Goal: Information Seeking & Learning: Find specific fact

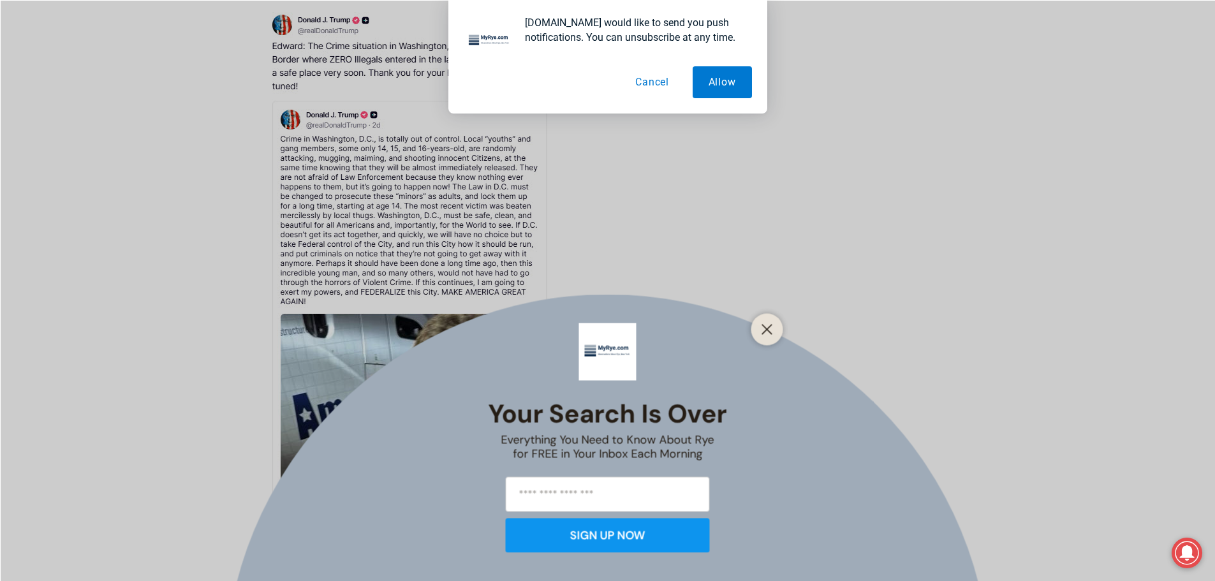
scroll to position [3100, 0]
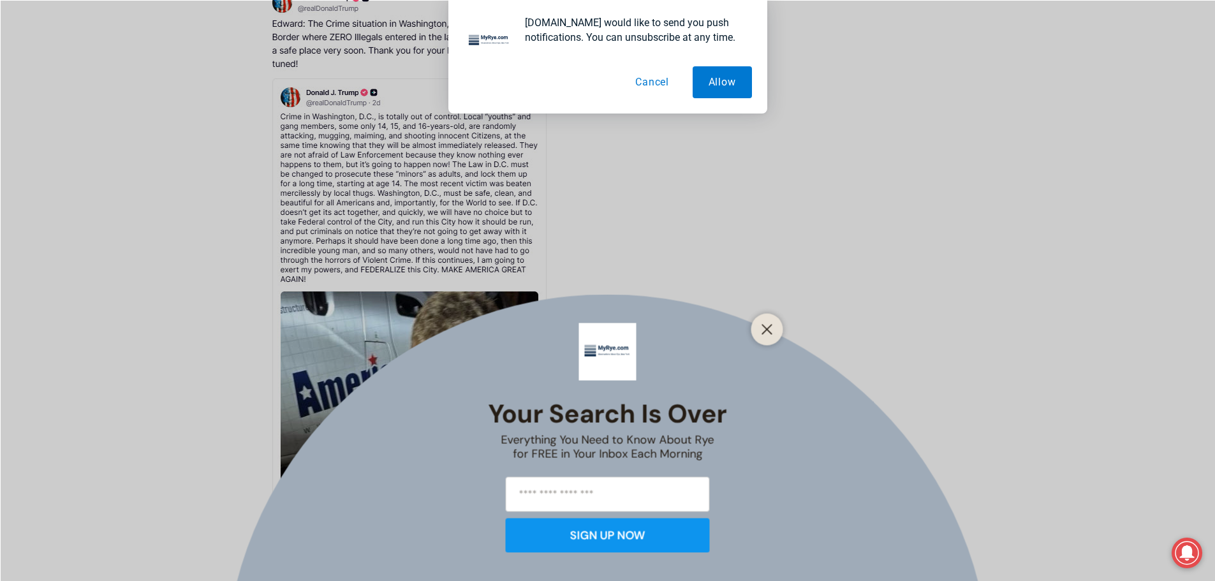
click at [371, 229] on div "Your Search is Over Everything You Need to Know About Rye for FREE in Your Inbo…" at bounding box center [607, 290] width 1215 height 581
click at [350, 167] on div "Your Search is Over Everything You Need to Know About Rye for FREE in Your Inbo…" at bounding box center [607, 290] width 1215 height 581
click at [358, 264] on div "Your Search is Over Everything You Need to Know About Rye for FREE in Your Inbo…" at bounding box center [607, 290] width 1215 height 581
click at [770, 331] on icon "Close" at bounding box center [767, 328] width 11 height 11
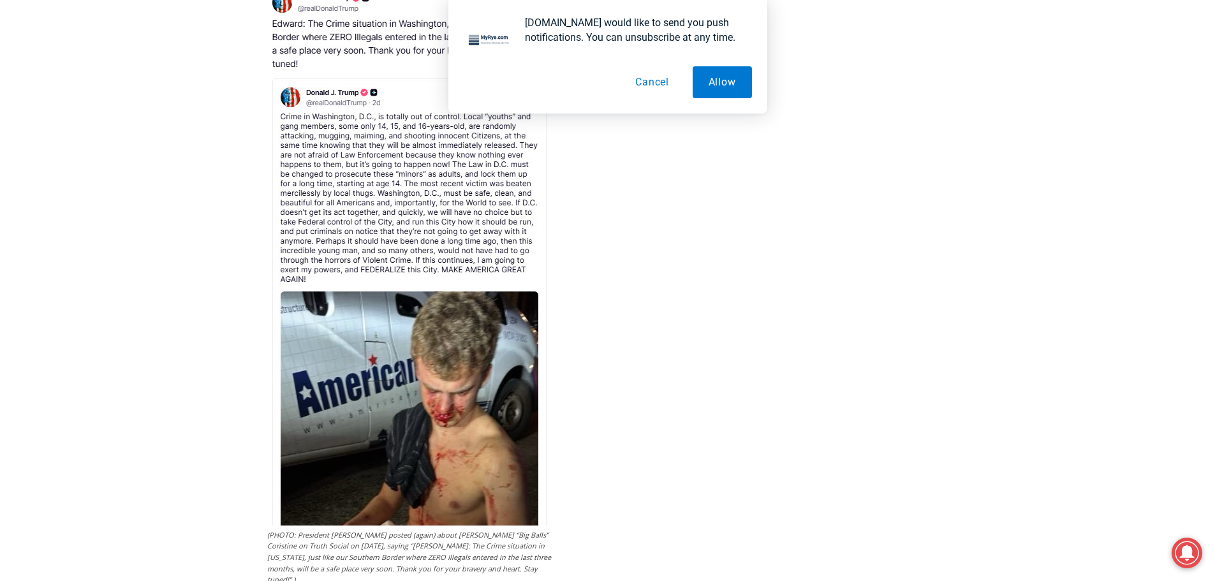
click at [648, 78] on button "Cancel" at bounding box center [652, 82] width 66 height 32
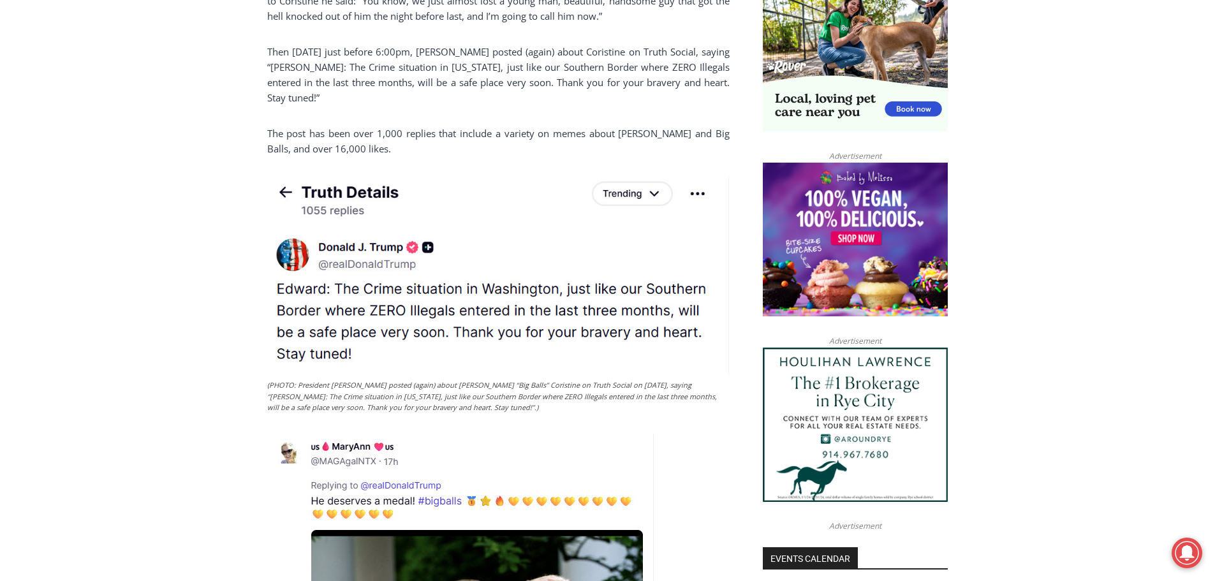
scroll to position [893, 0]
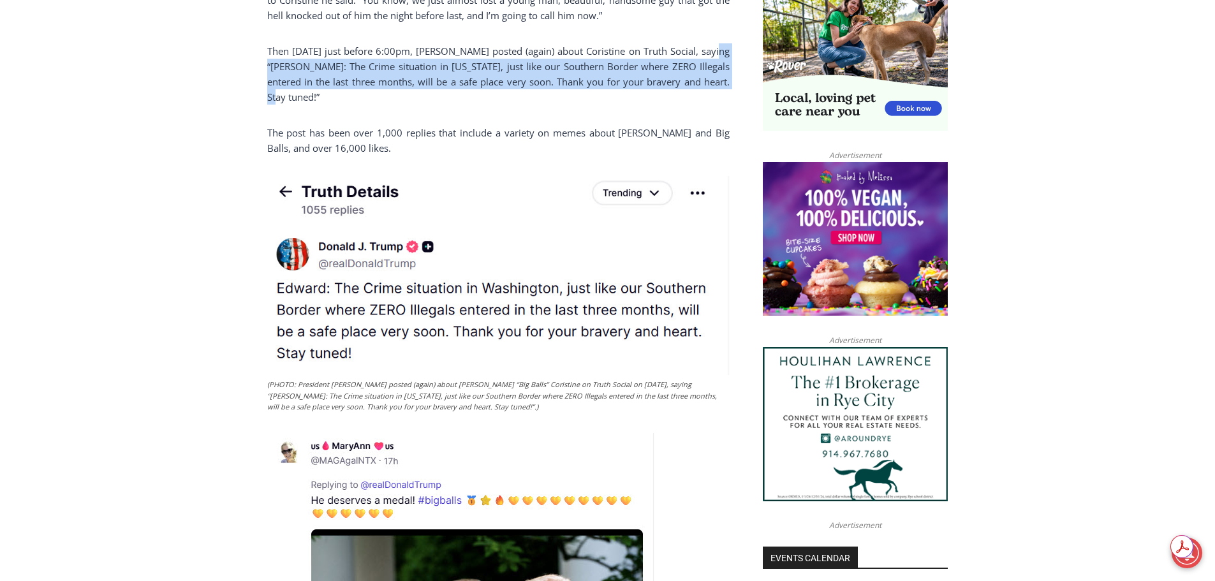
drag, startPoint x: 266, startPoint y: 66, endPoint x: 315, endPoint y: 94, distance: 56.6
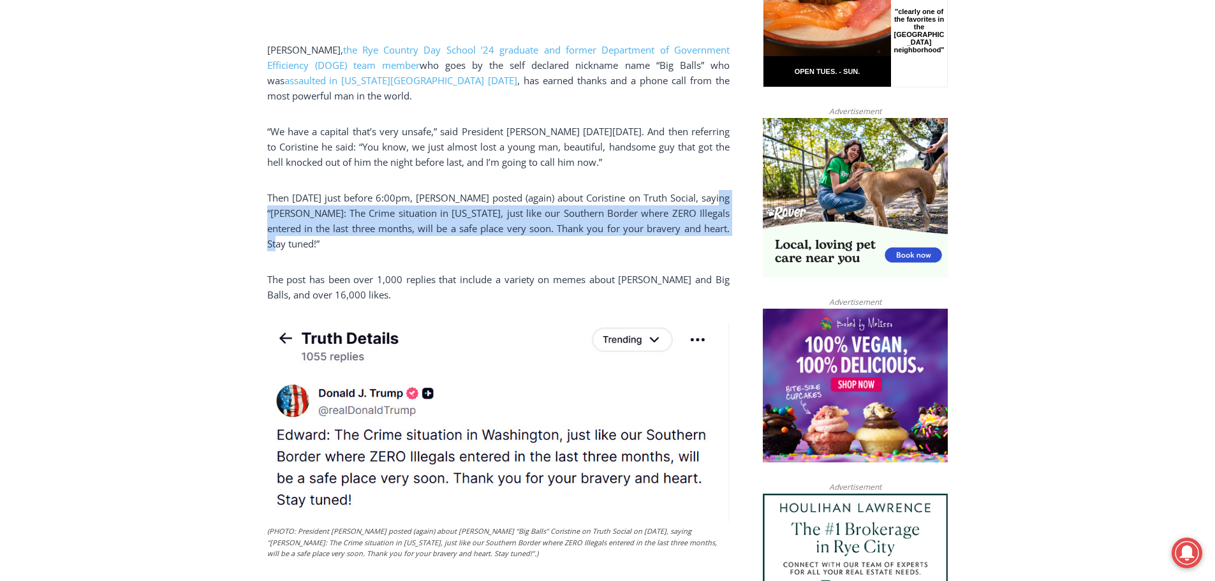
scroll to position [702, 0]
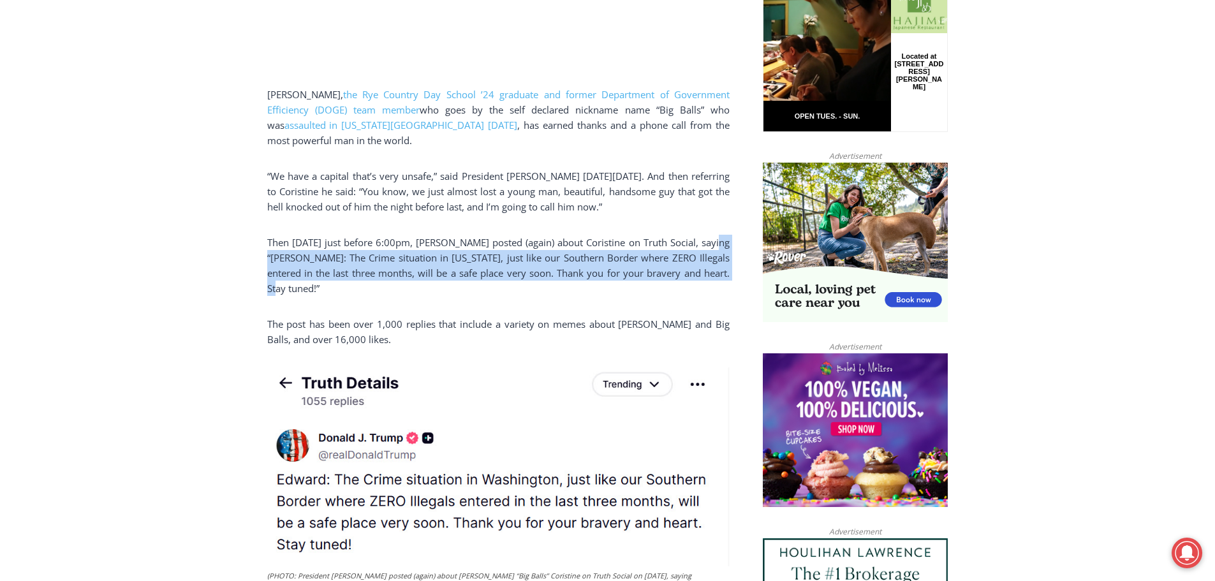
copy p "“[PERSON_NAME]: The Crime situation in [US_STATE], just like our Southern Borde…"
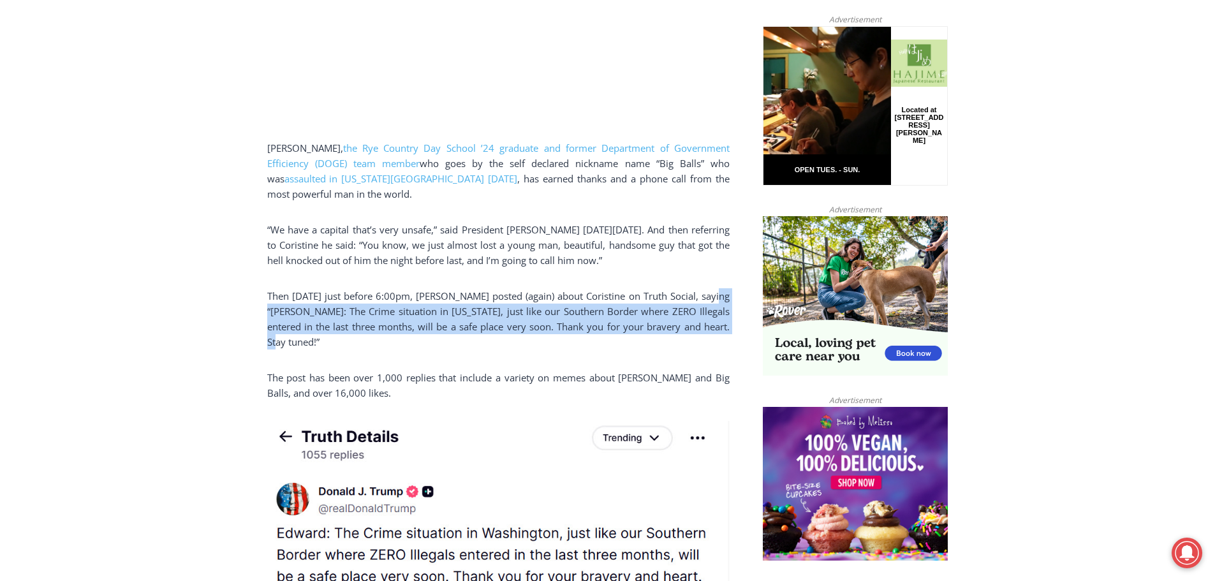
scroll to position [510, 0]
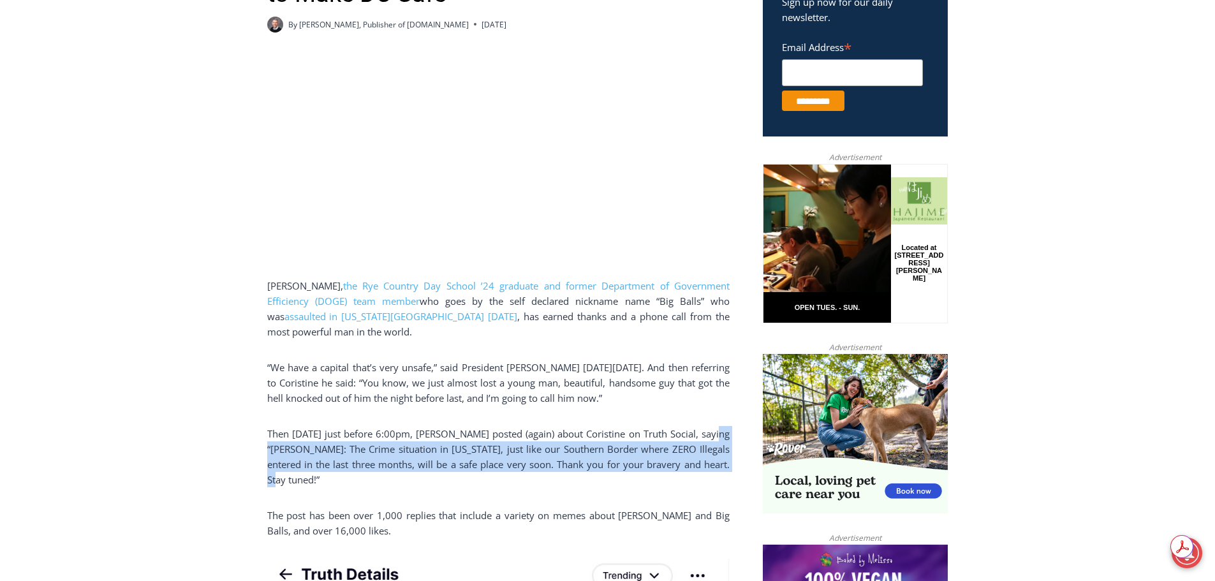
drag, startPoint x: 405, startPoint y: 382, endPoint x: 669, endPoint y: 402, distance: 264.8
click at [669, 402] on p "“We have a capital that’s very unsafe,” said President [PERSON_NAME] [DATE][DAT…" at bounding box center [498, 383] width 462 height 46
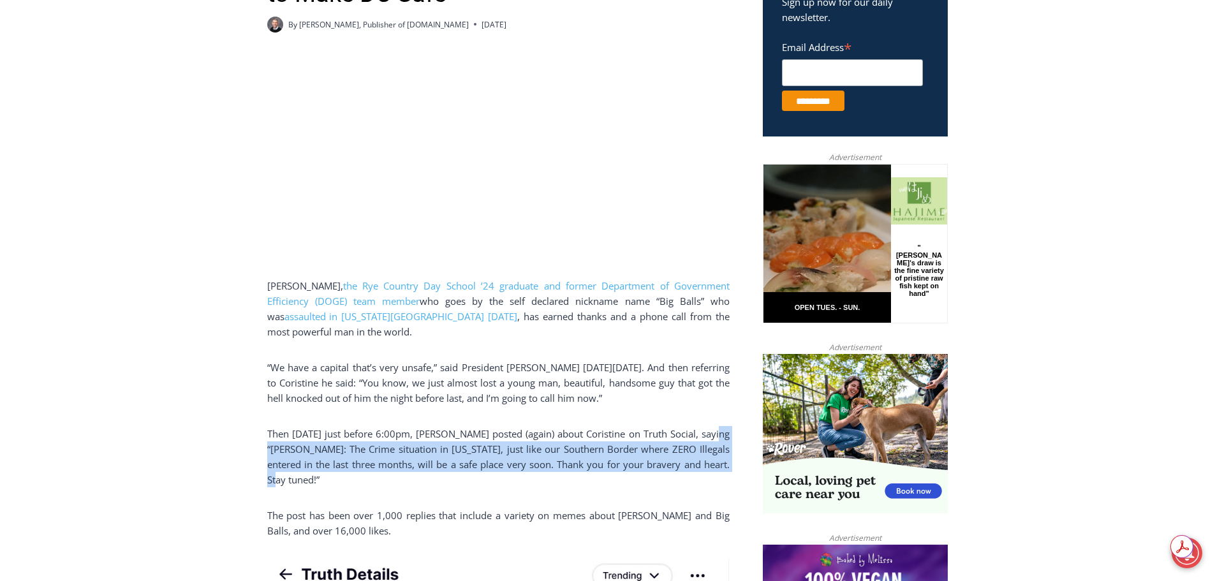
copy p "“You know, we just almost lost a young man, beautiful, handsome guy that got th…"
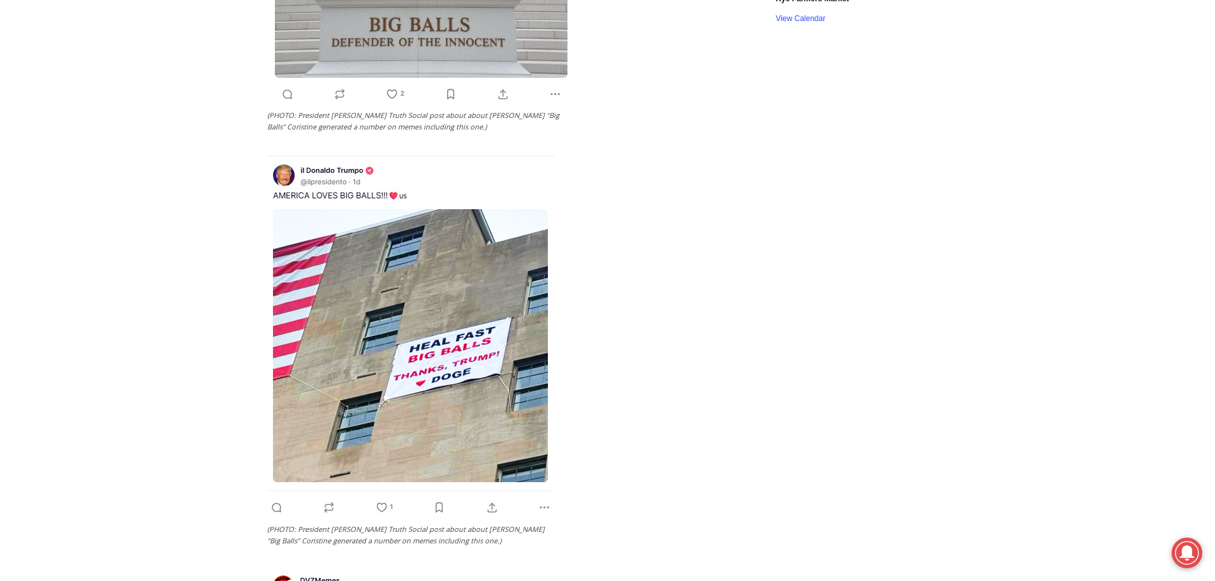
scroll to position [1786, 0]
